Goal: Task Accomplishment & Management: Use online tool/utility

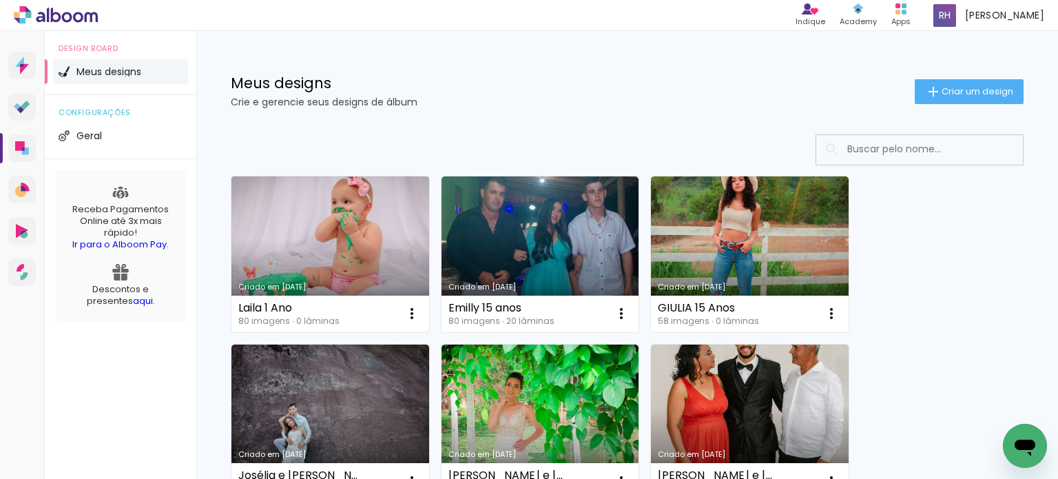
click at [355, 236] on link "Criado em [DATE]" at bounding box center [330, 254] width 198 height 156
